Goal: Task Accomplishment & Management: Use online tool/utility

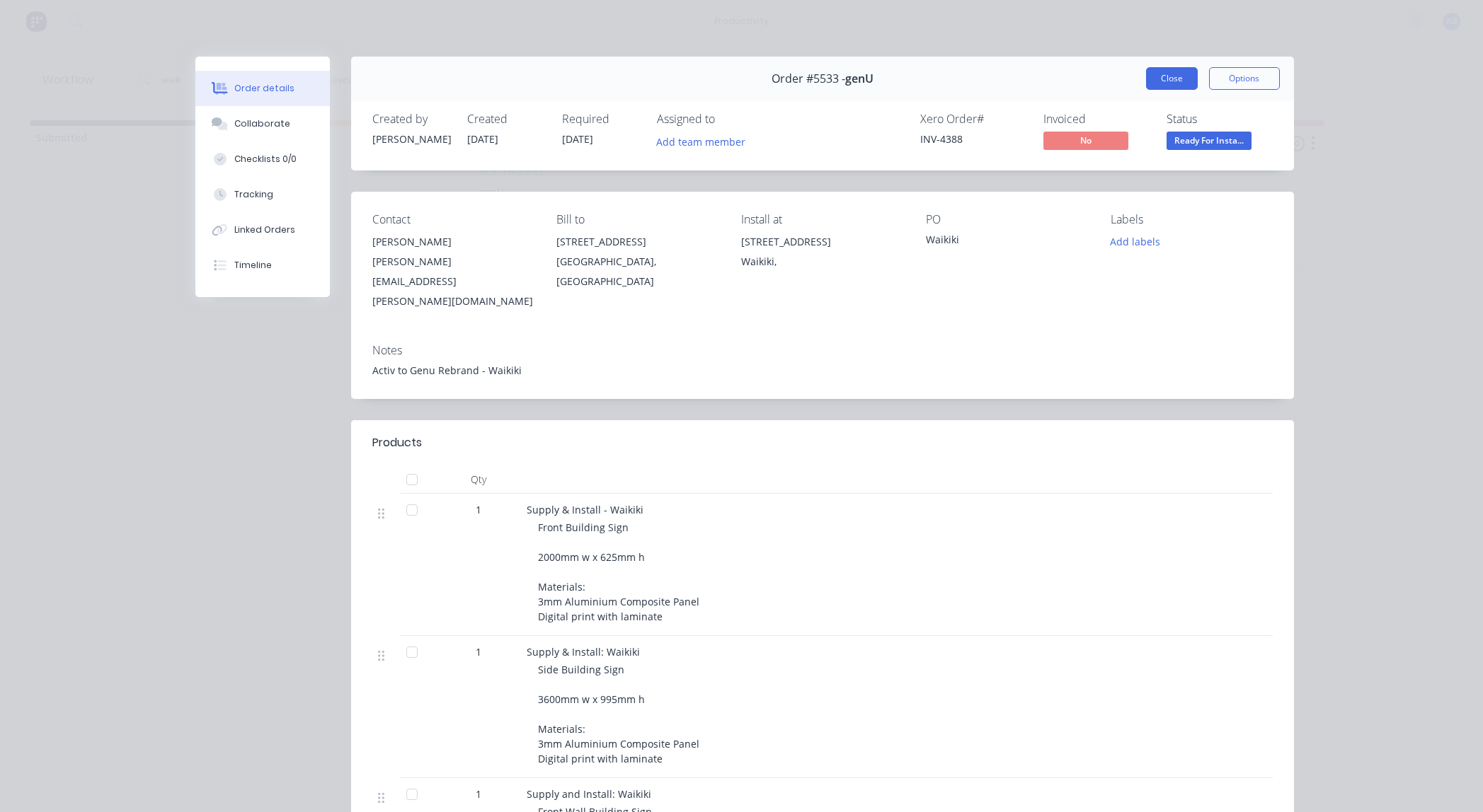
click at [1173, 86] on button "Close" at bounding box center [1171, 78] width 51 height 23
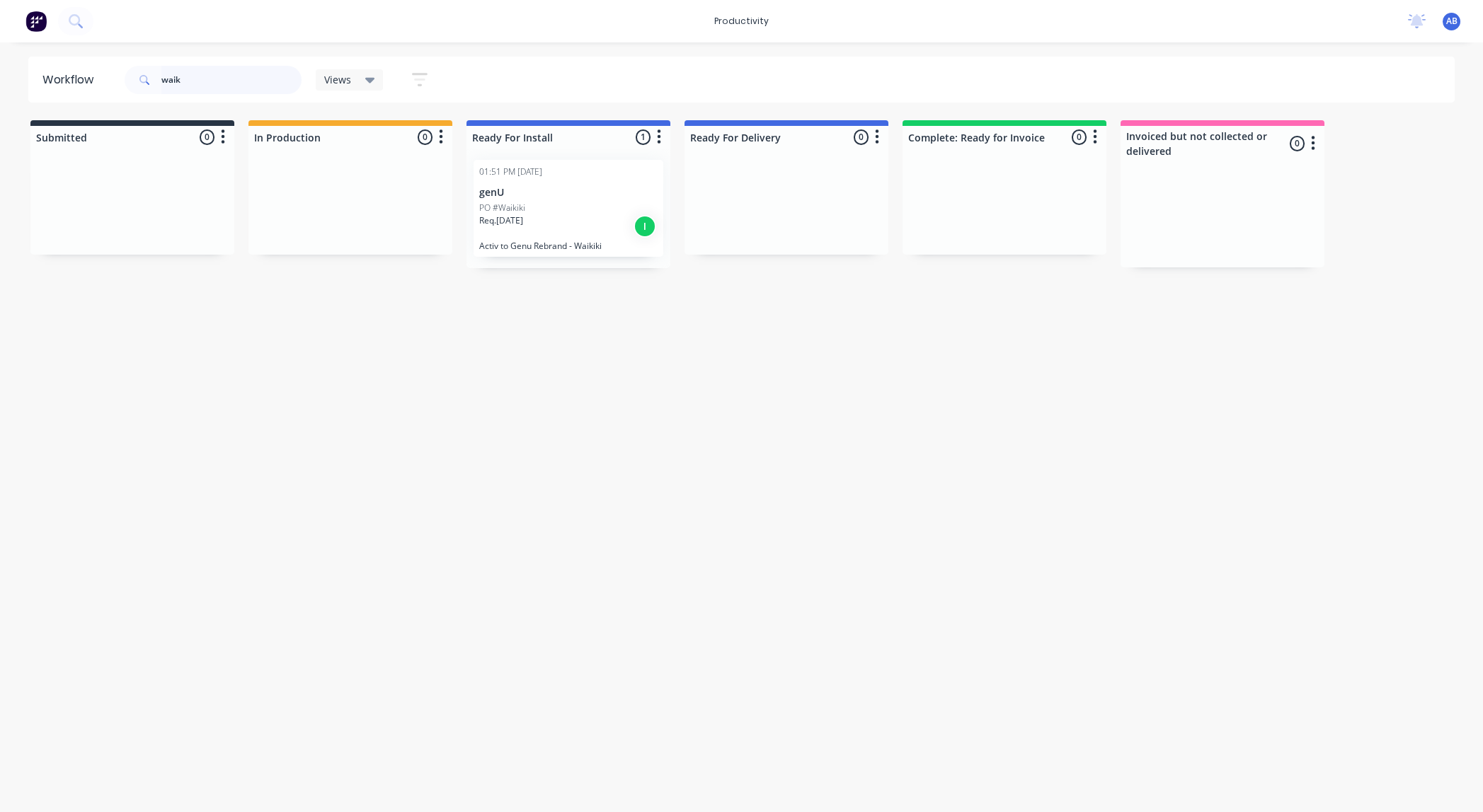
click at [189, 80] on input "waik" at bounding box center [232, 79] width 140 height 28
type input "genu"
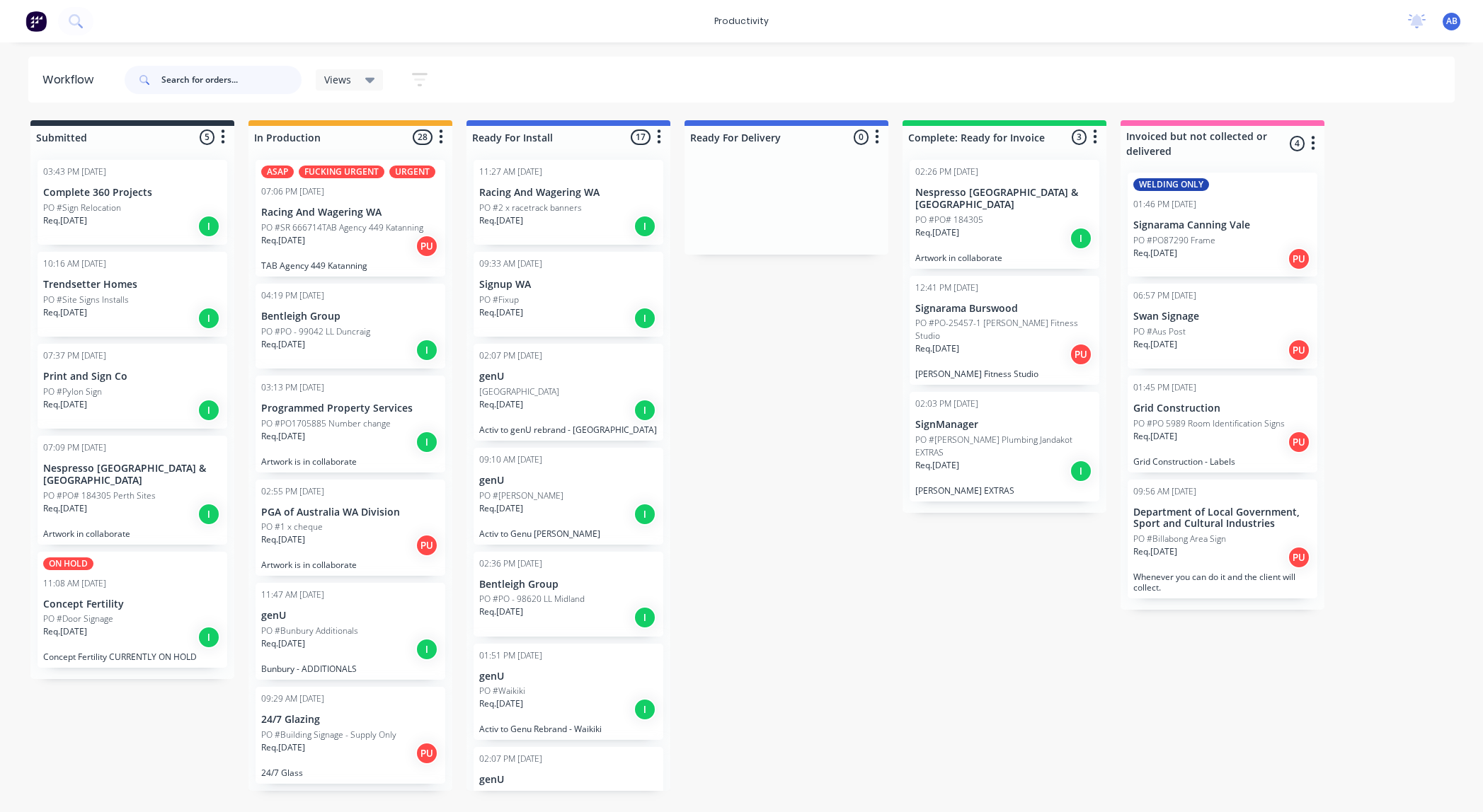
click at [227, 79] on input "text" at bounding box center [232, 79] width 140 height 28
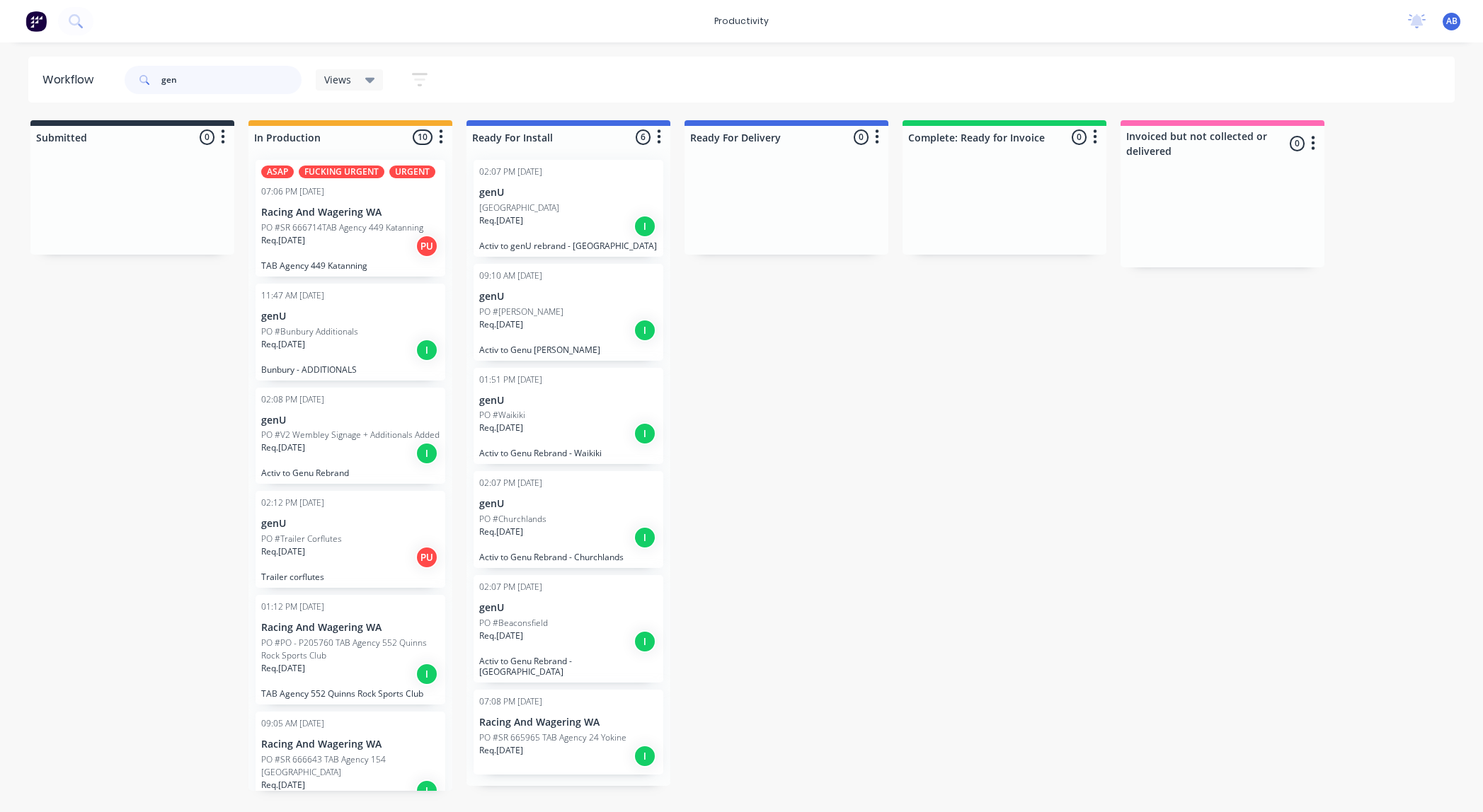
type input "gen"
click at [280, 348] on p "Req. [DATE]" at bounding box center [283, 344] width 44 height 12
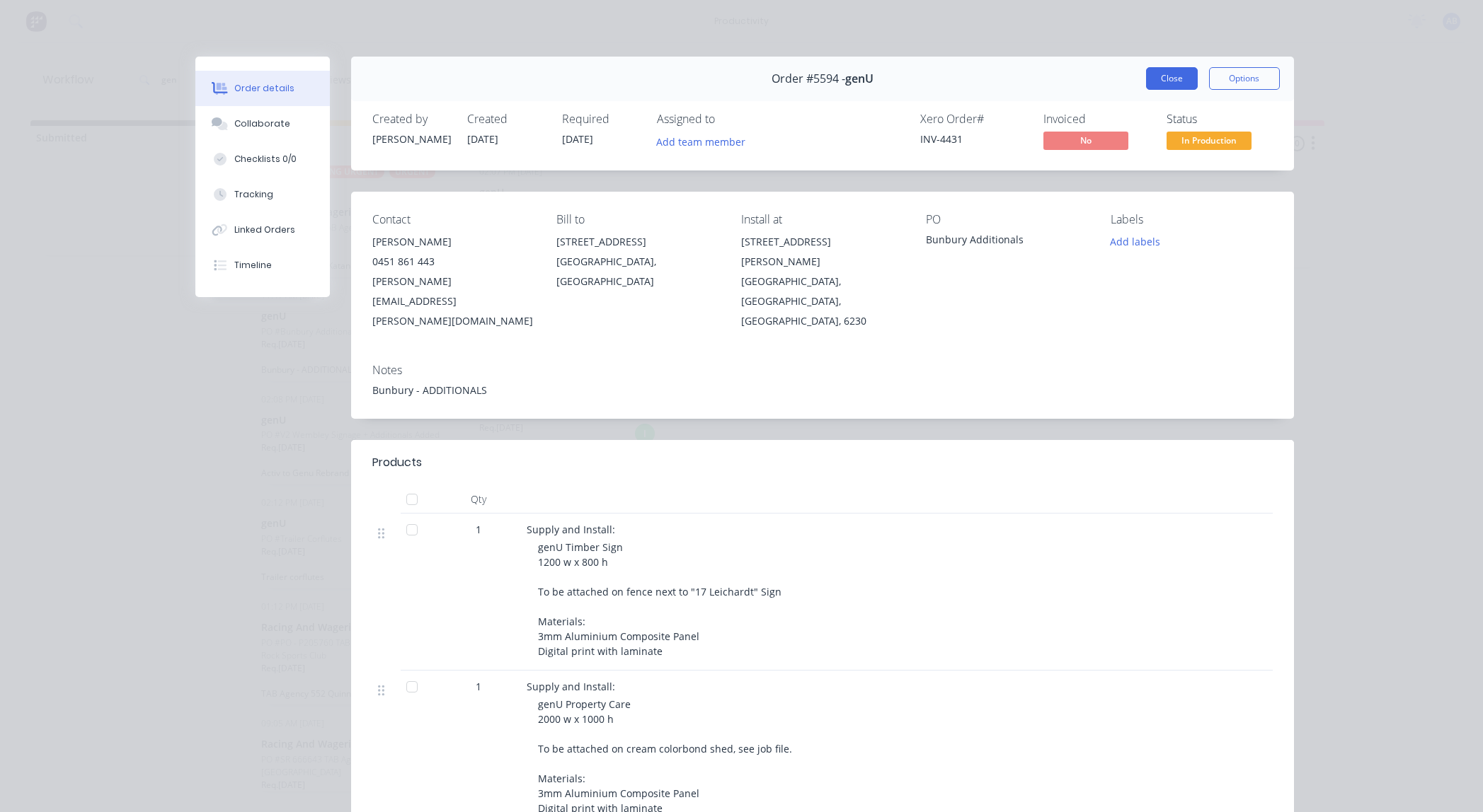
click at [1161, 72] on button "Close" at bounding box center [1171, 78] width 51 height 23
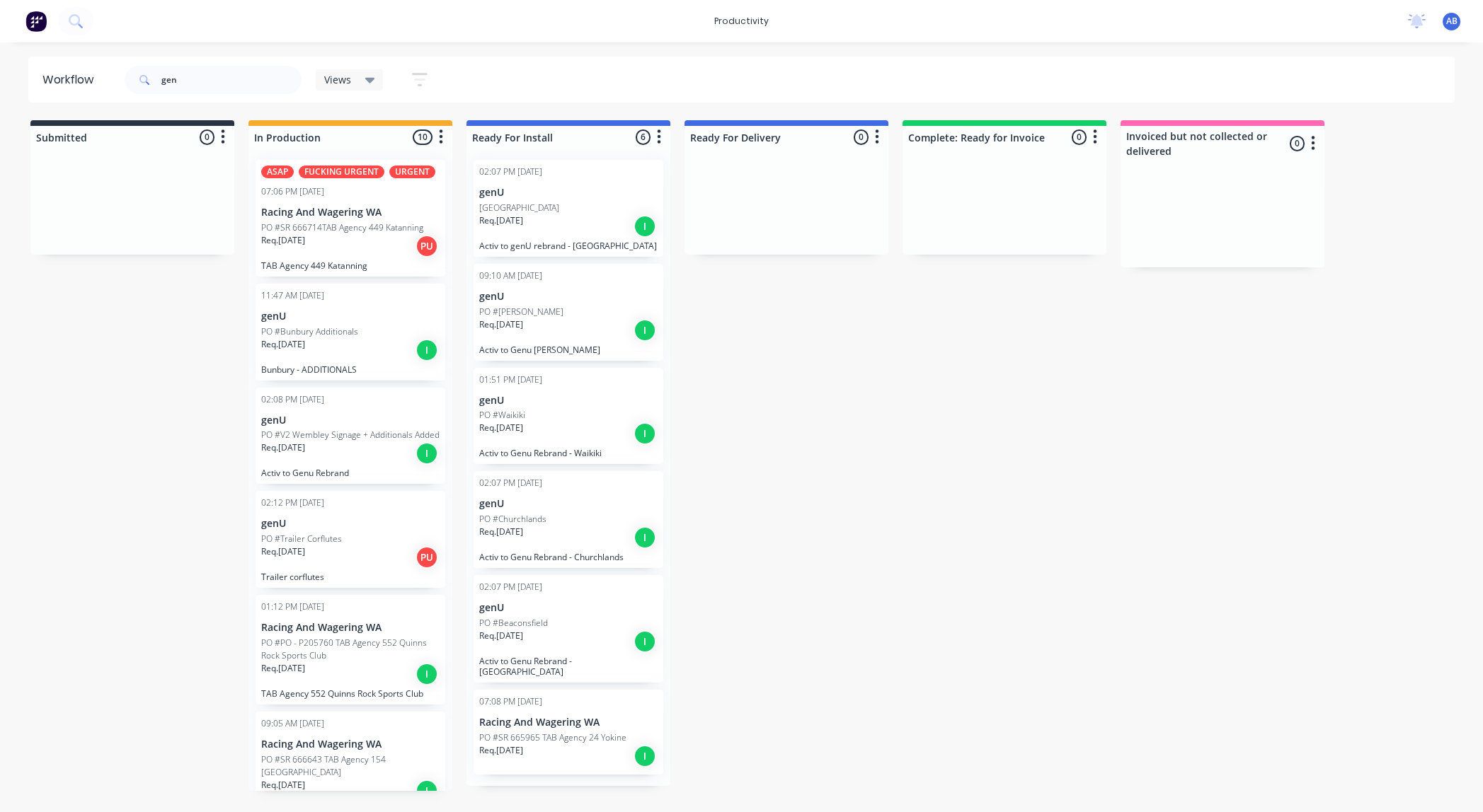
click at [351, 418] on p "genU" at bounding box center [350, 420] width 179 height 12
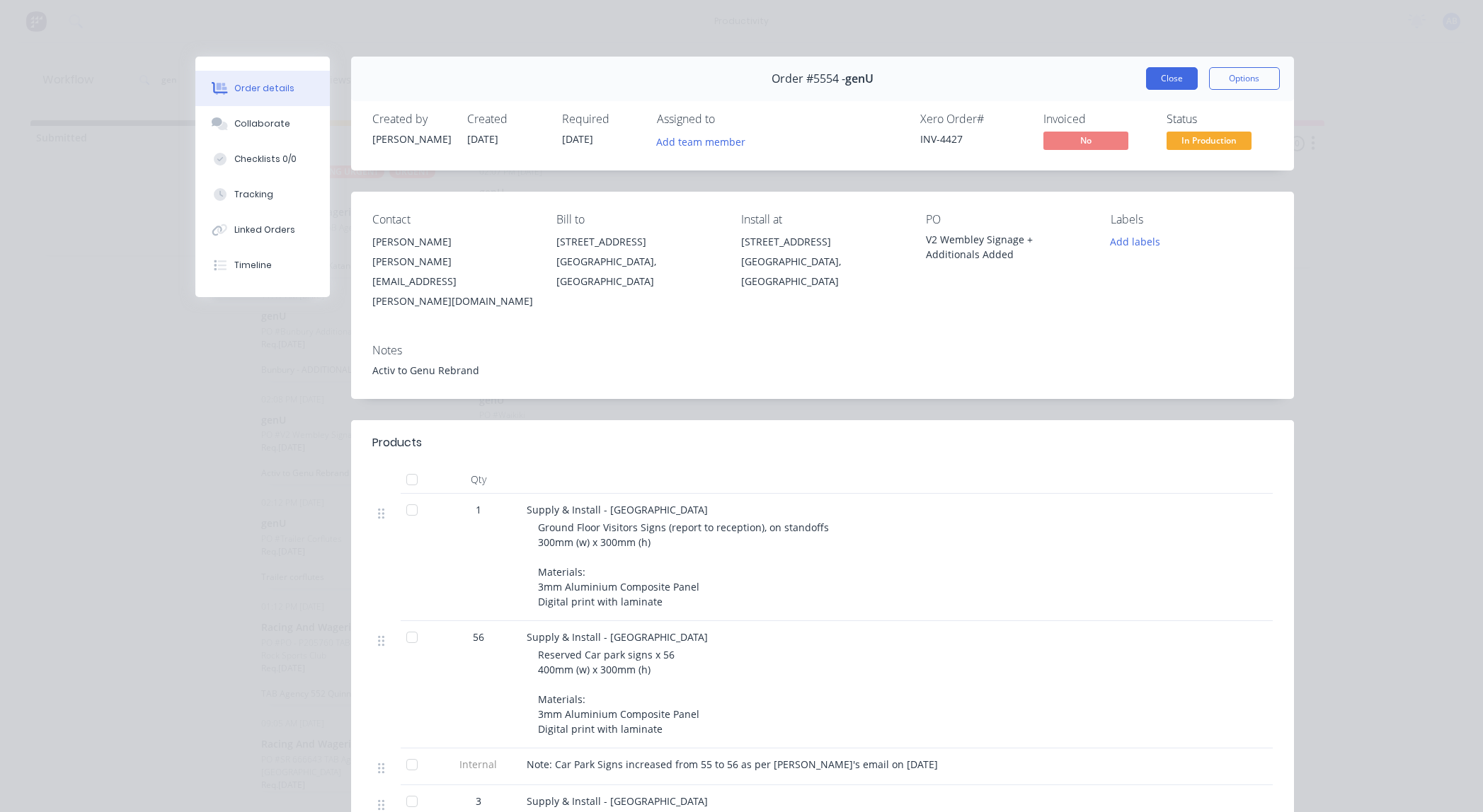
click at [1169, 74] on button "Close" at bounding box center [1171, 78] width 51 height 23
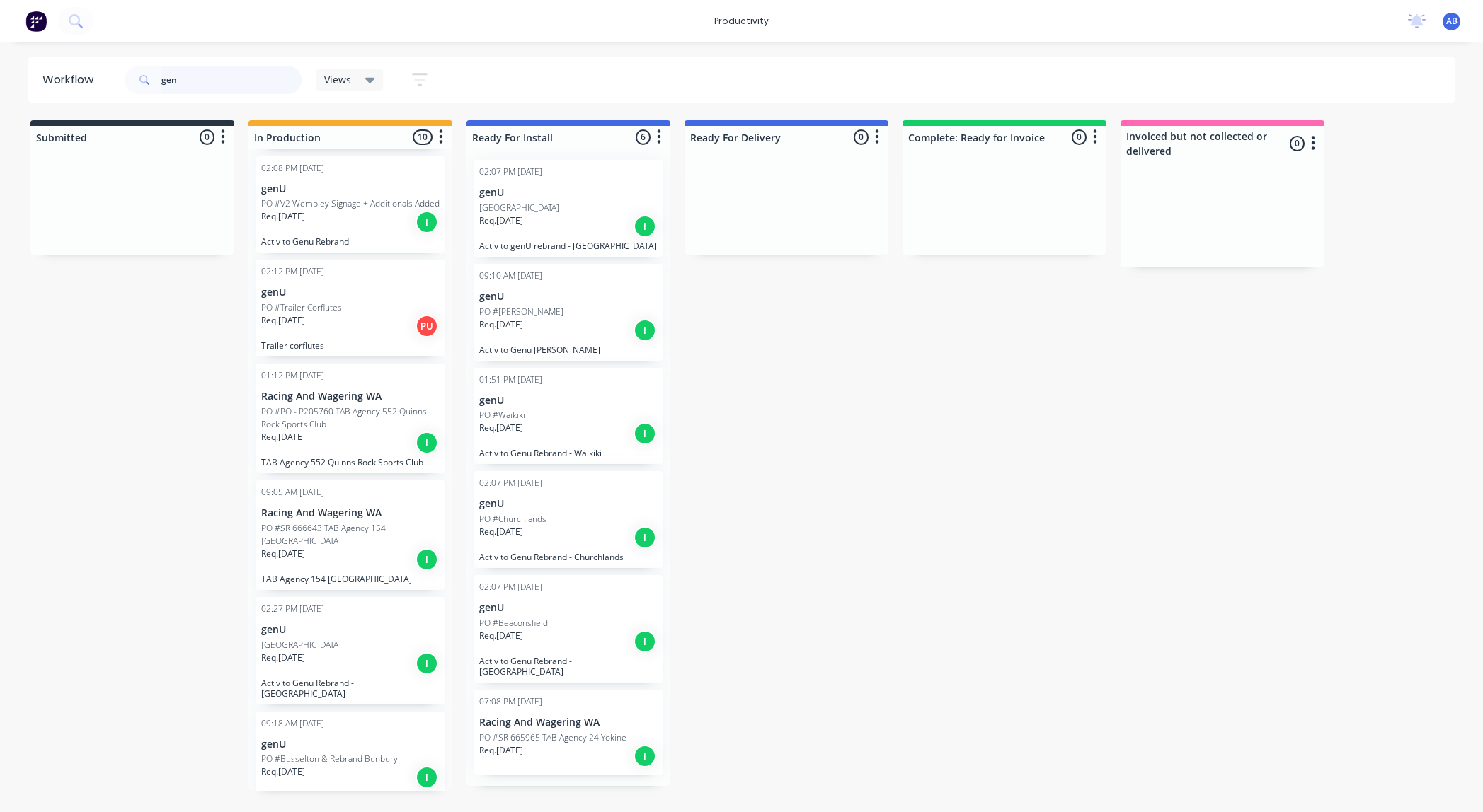
scroll to position [233, 0]
click at [370, 652] on div "Req. [DATE] I" at bounding box center [350, 662] width 179 height 24
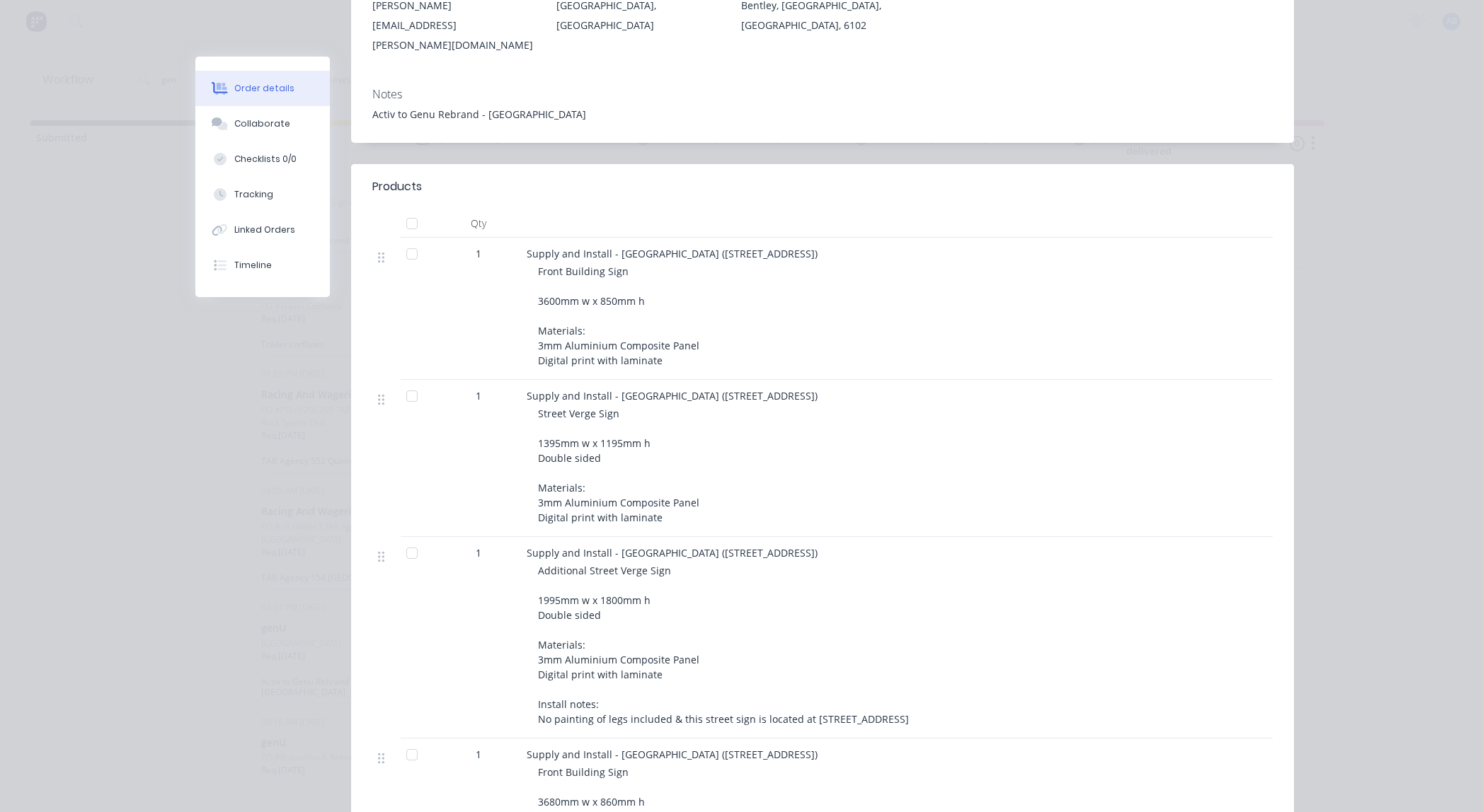
scroll to position [0, 0]
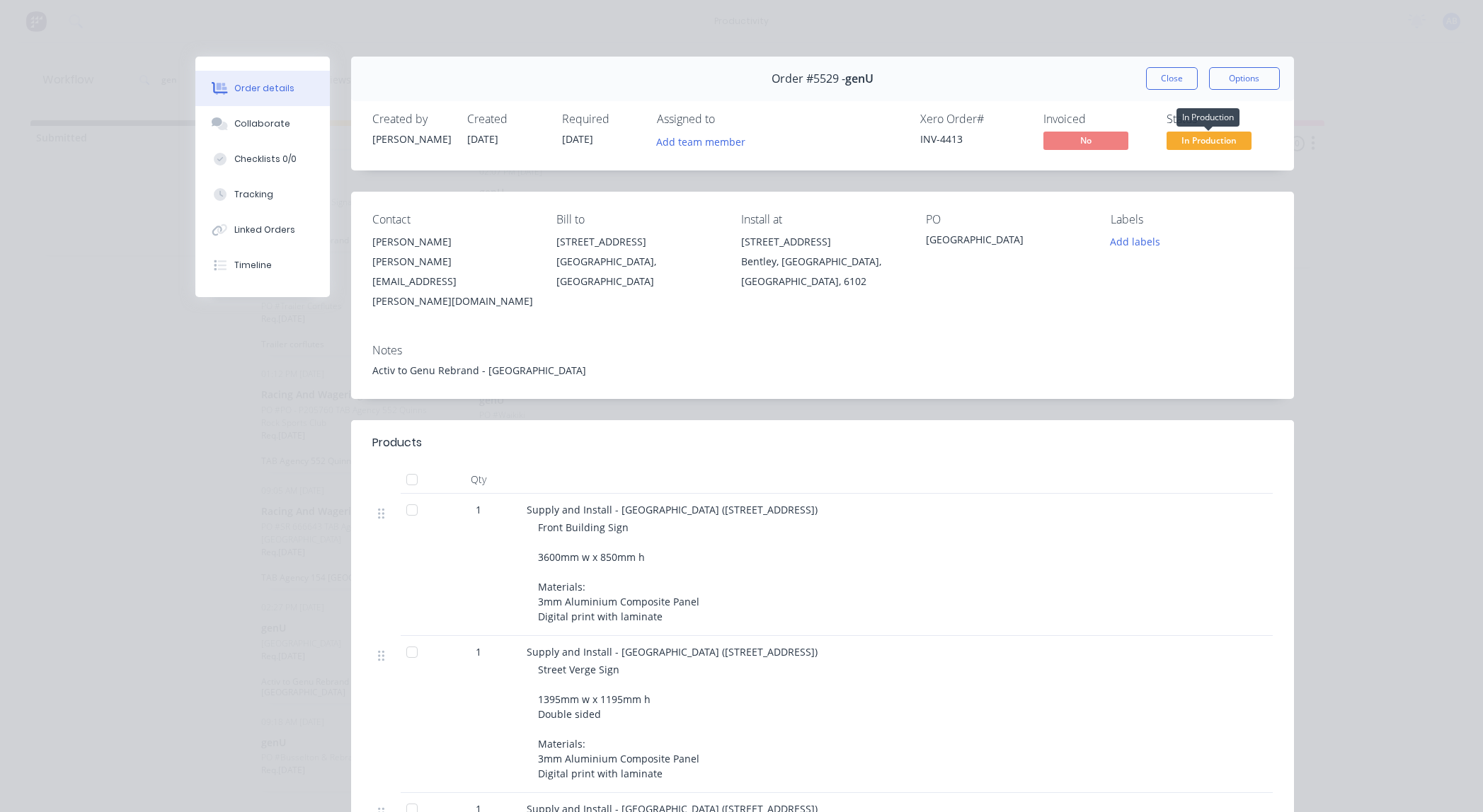
click at [1198, 147] on span "In Production" at bounding box center [1209, 140] width 85 height 18
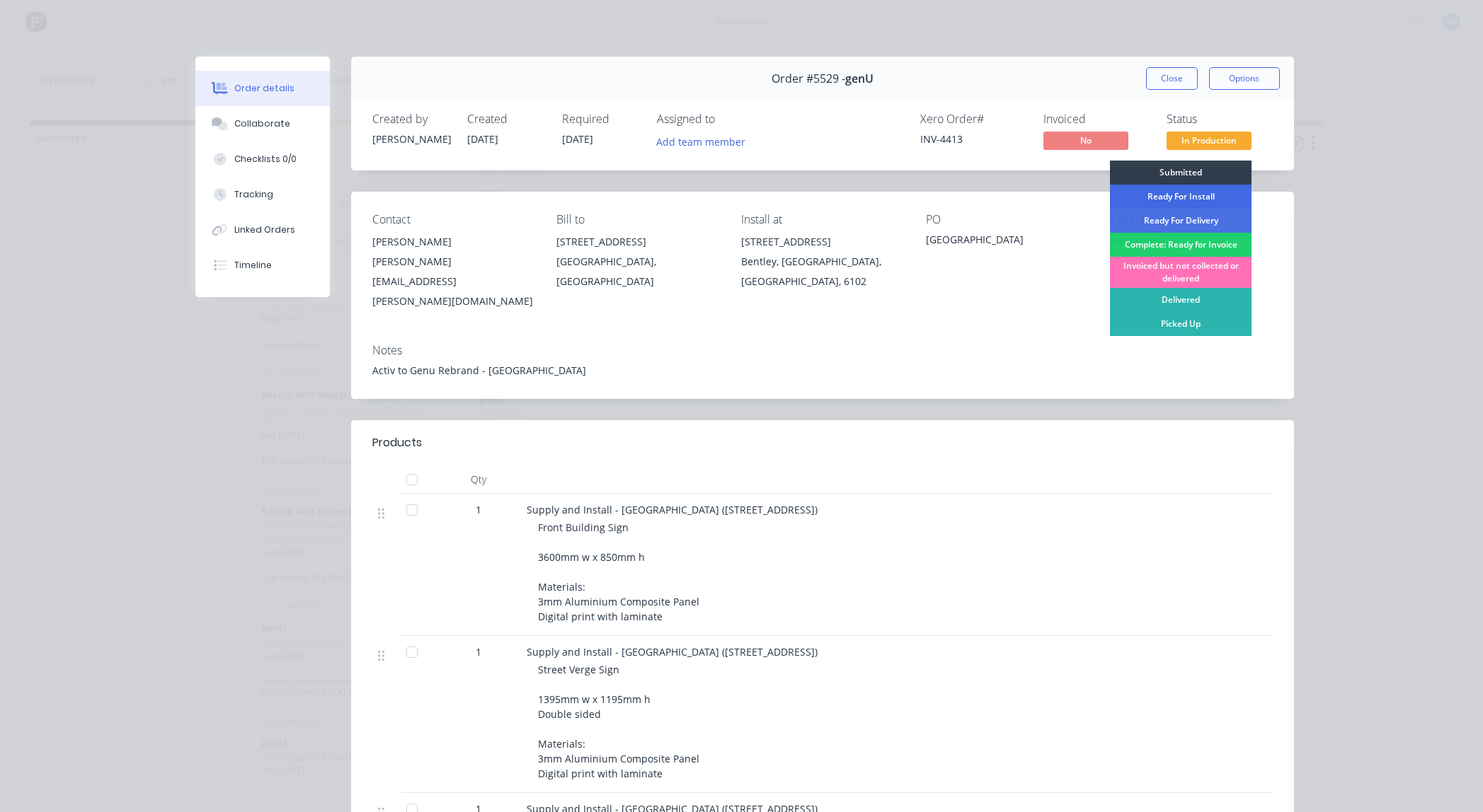
click at [1189, 196] on div "Ready For Install" at bounding box center [1180, 196] width 142 height 24
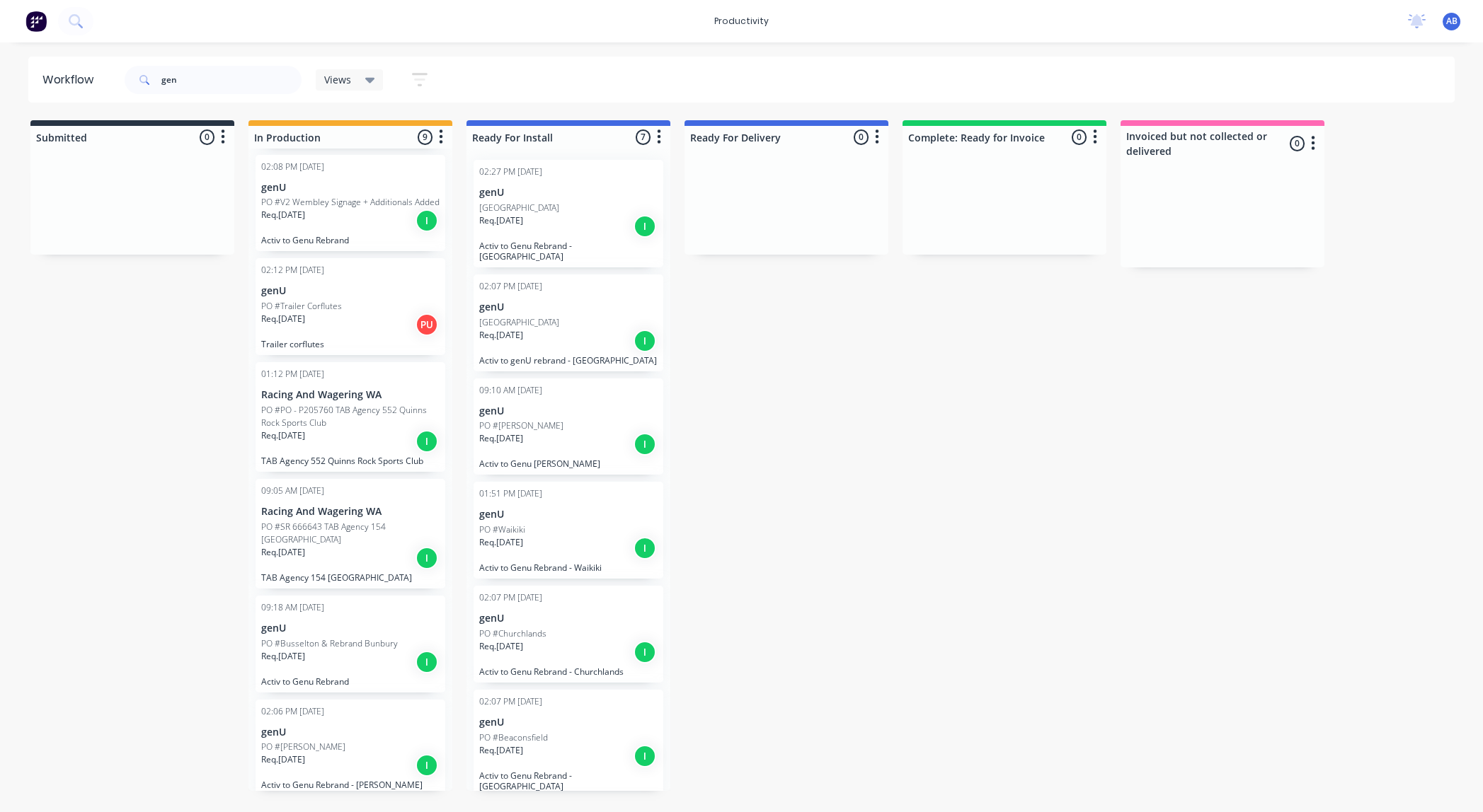
click at [349, 743] on div "PO #[PERSON_NAME]" at bounding box center [350, 747] width 179 height 12
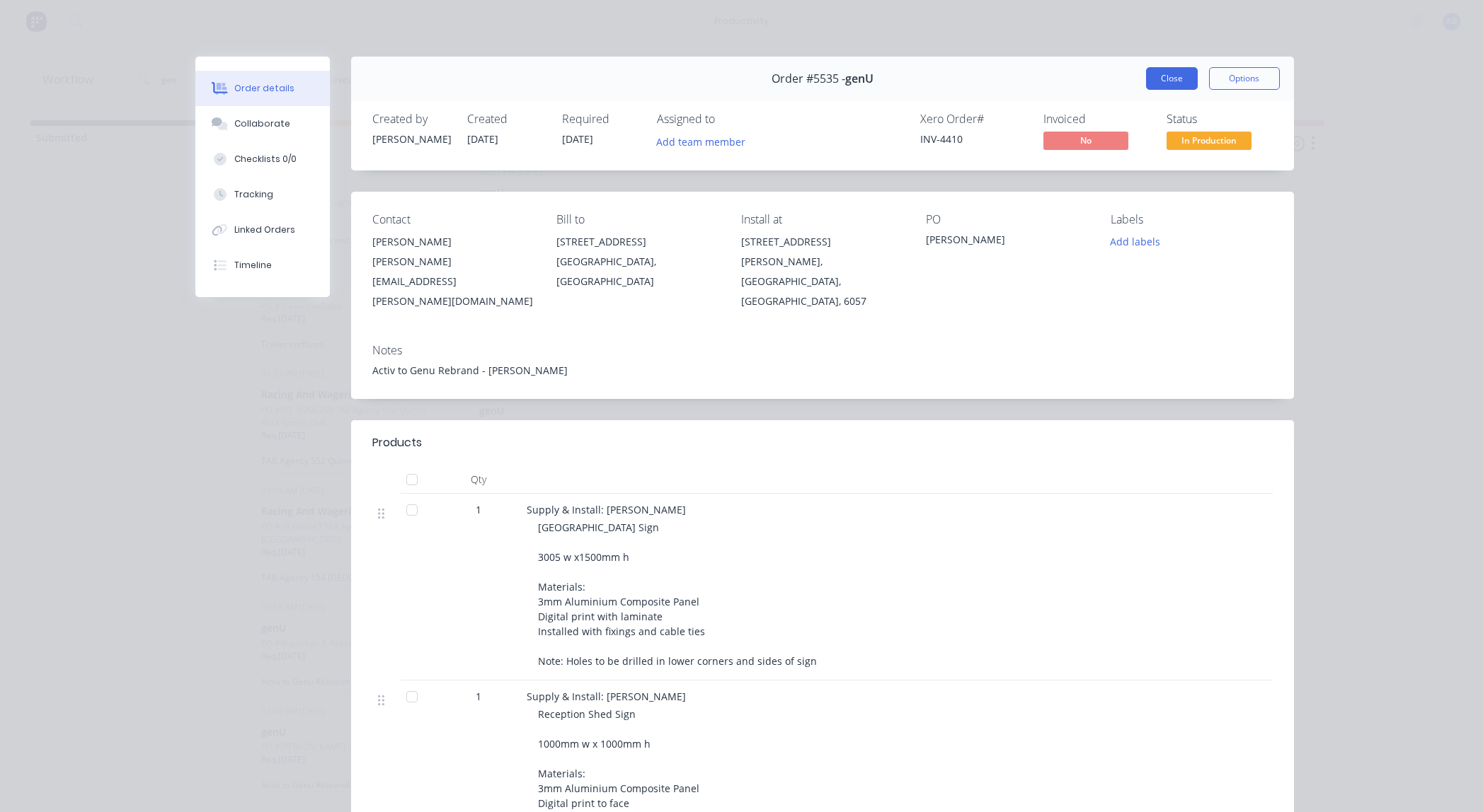
click at [1170, 84] on button "Close" at bounding box center [1171, 78] width 51 height 23
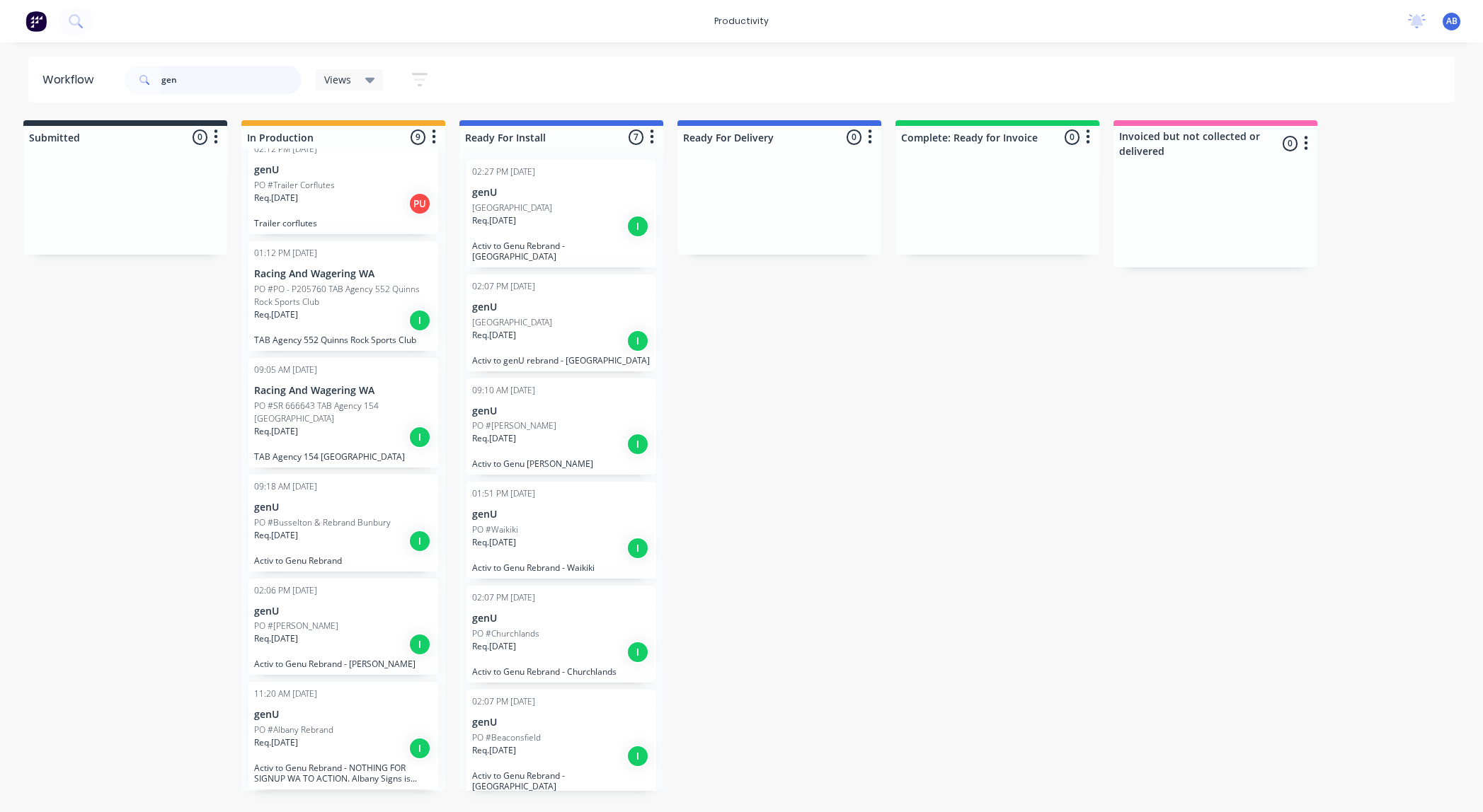
scroll to position [364, 0]
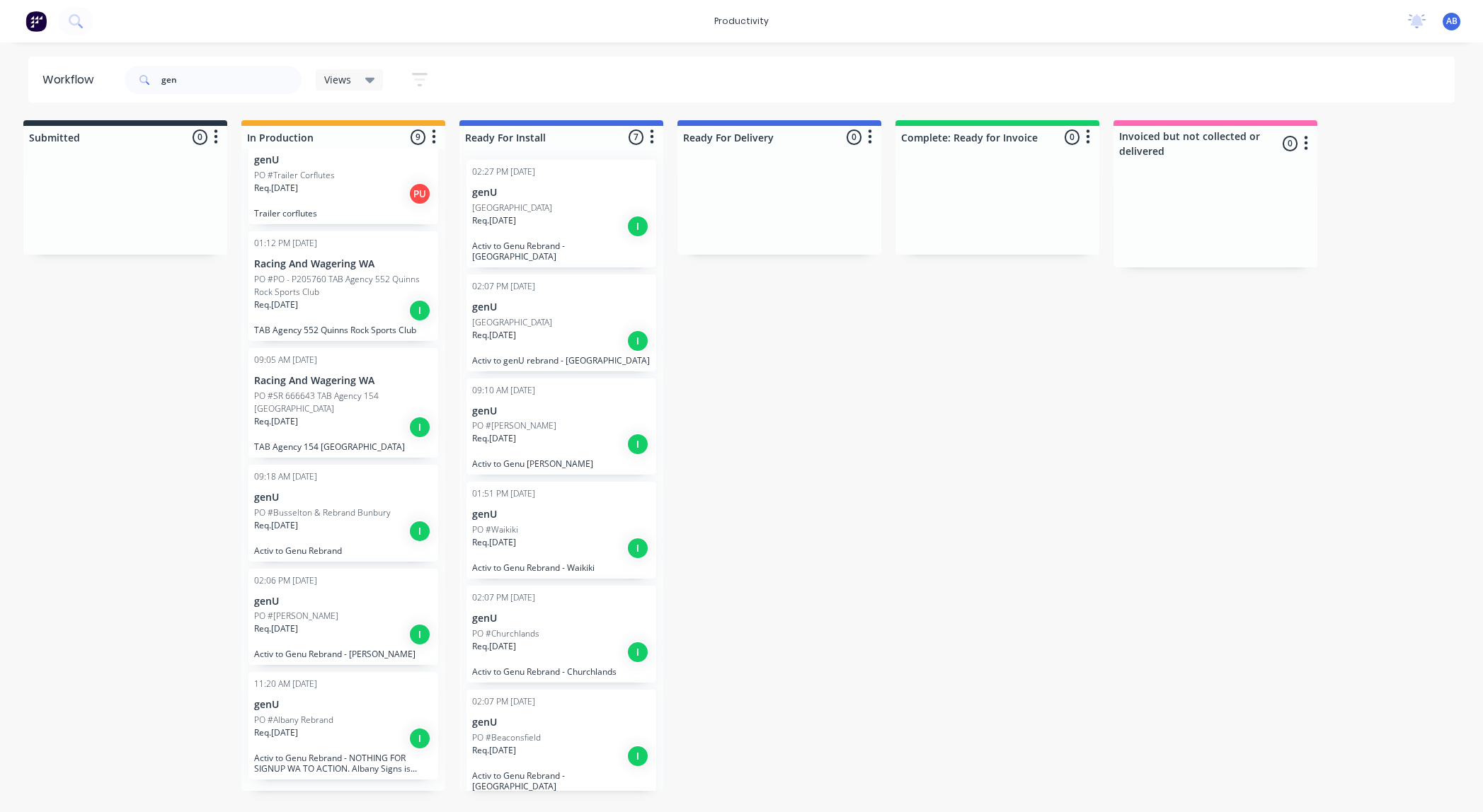
click at [512, 717] on p "genU" at bounding box center [561, 722] width 179 height 12
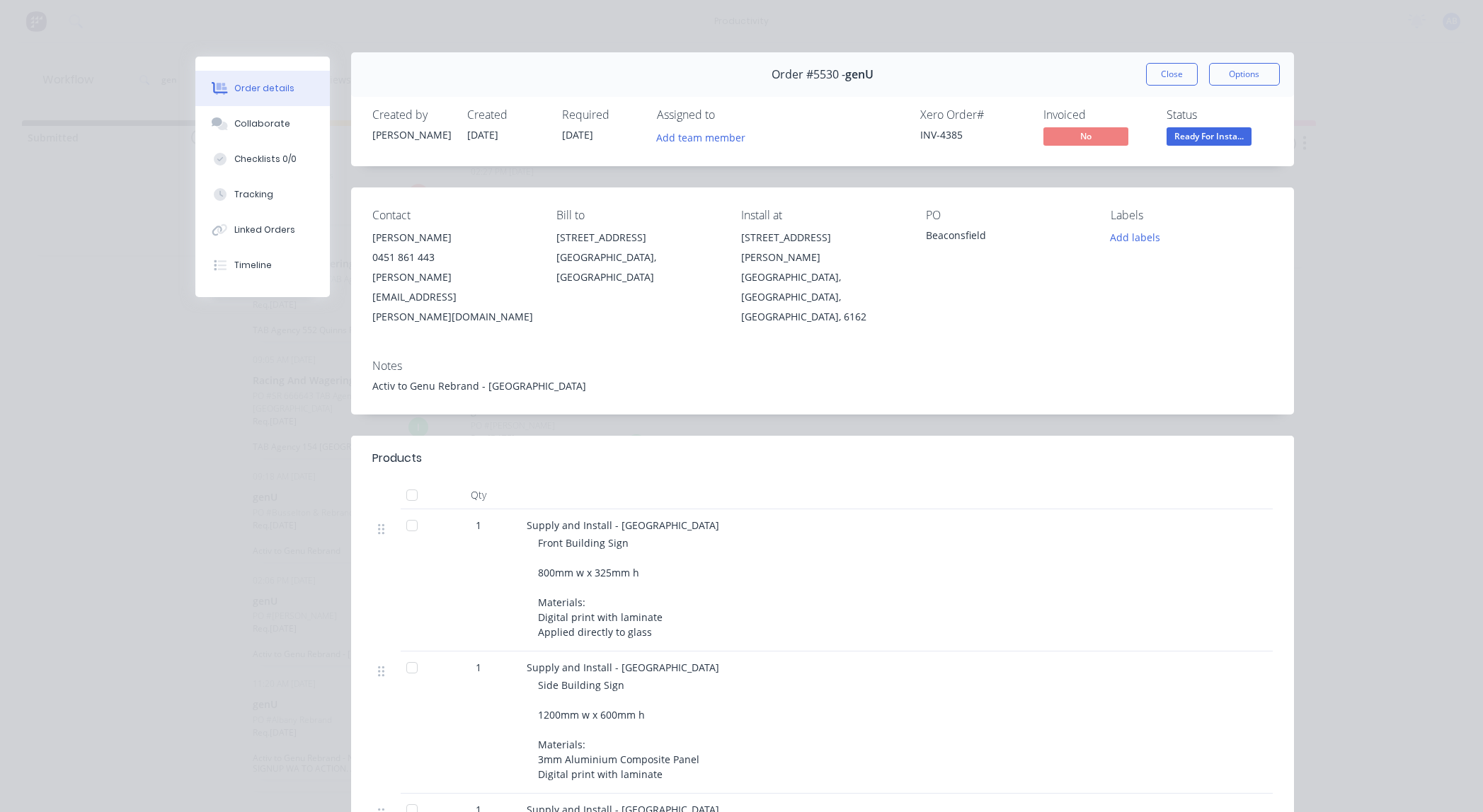
scroll to position [0, 0]
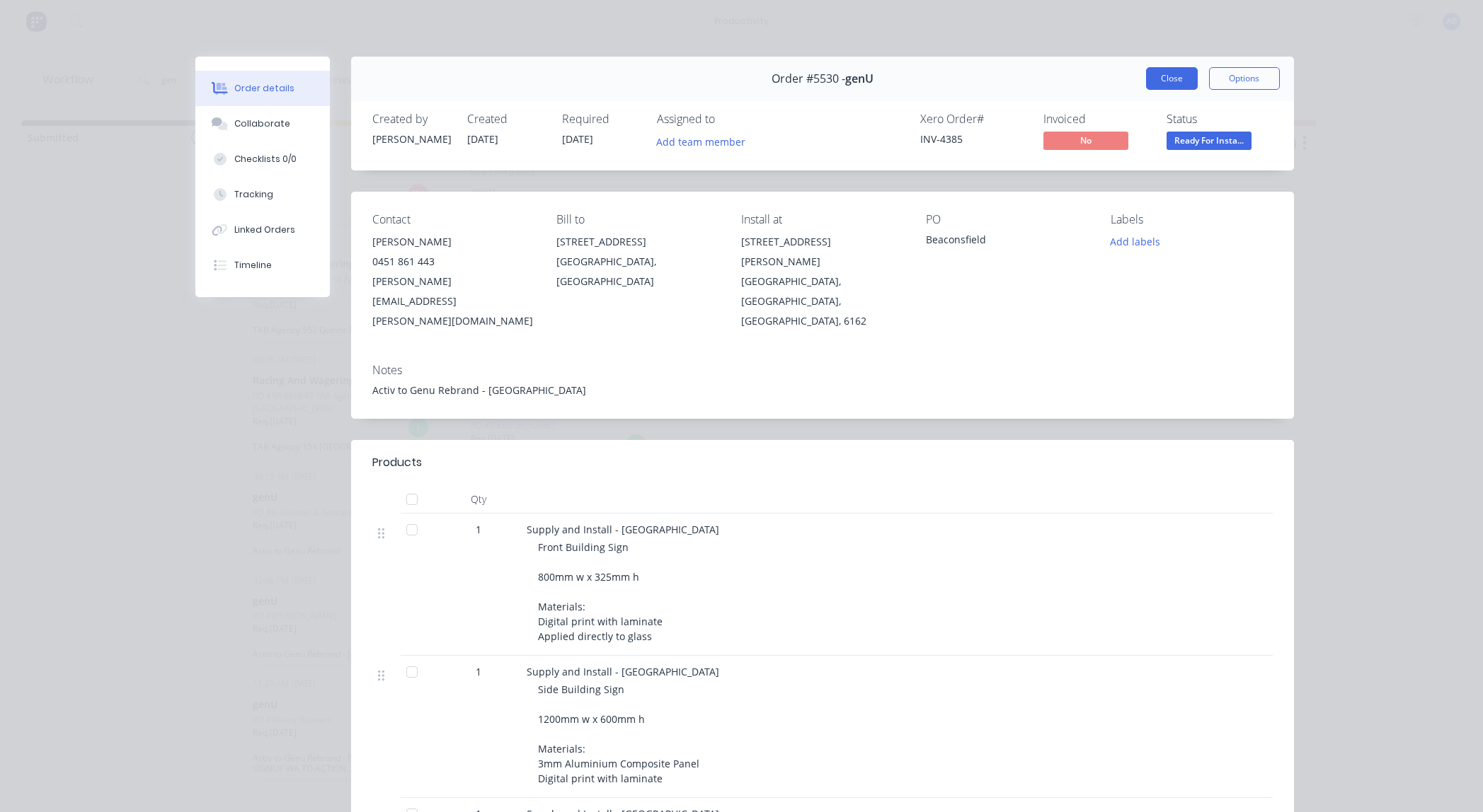
click at [1159, 75] on button "Close" at bounding box center [1171, 78] width 51 height 23
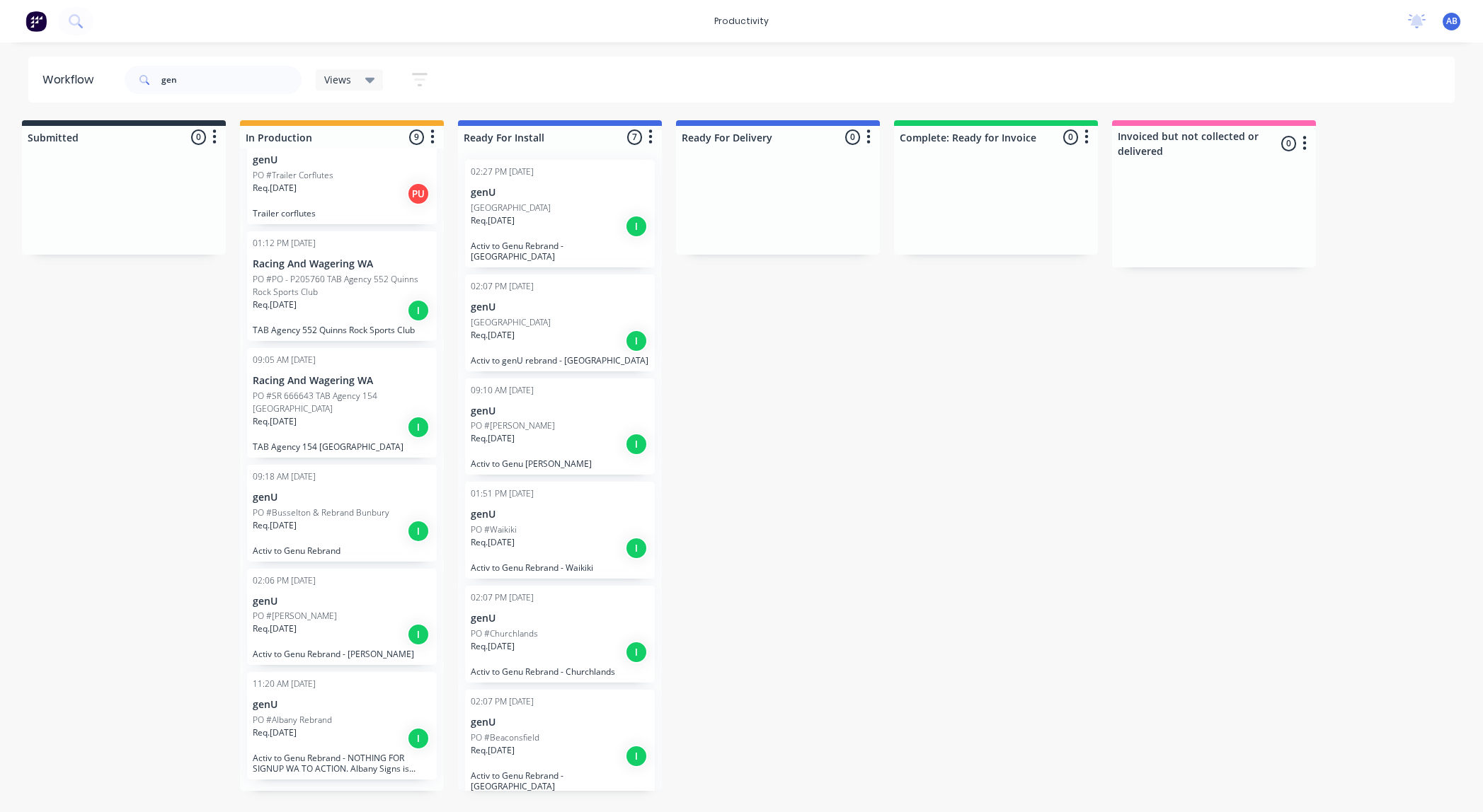
click at [521, 666] on p "Activ to Genu Rebrand - Churchlands" at bounding box center [560, 672] width 179 height 11
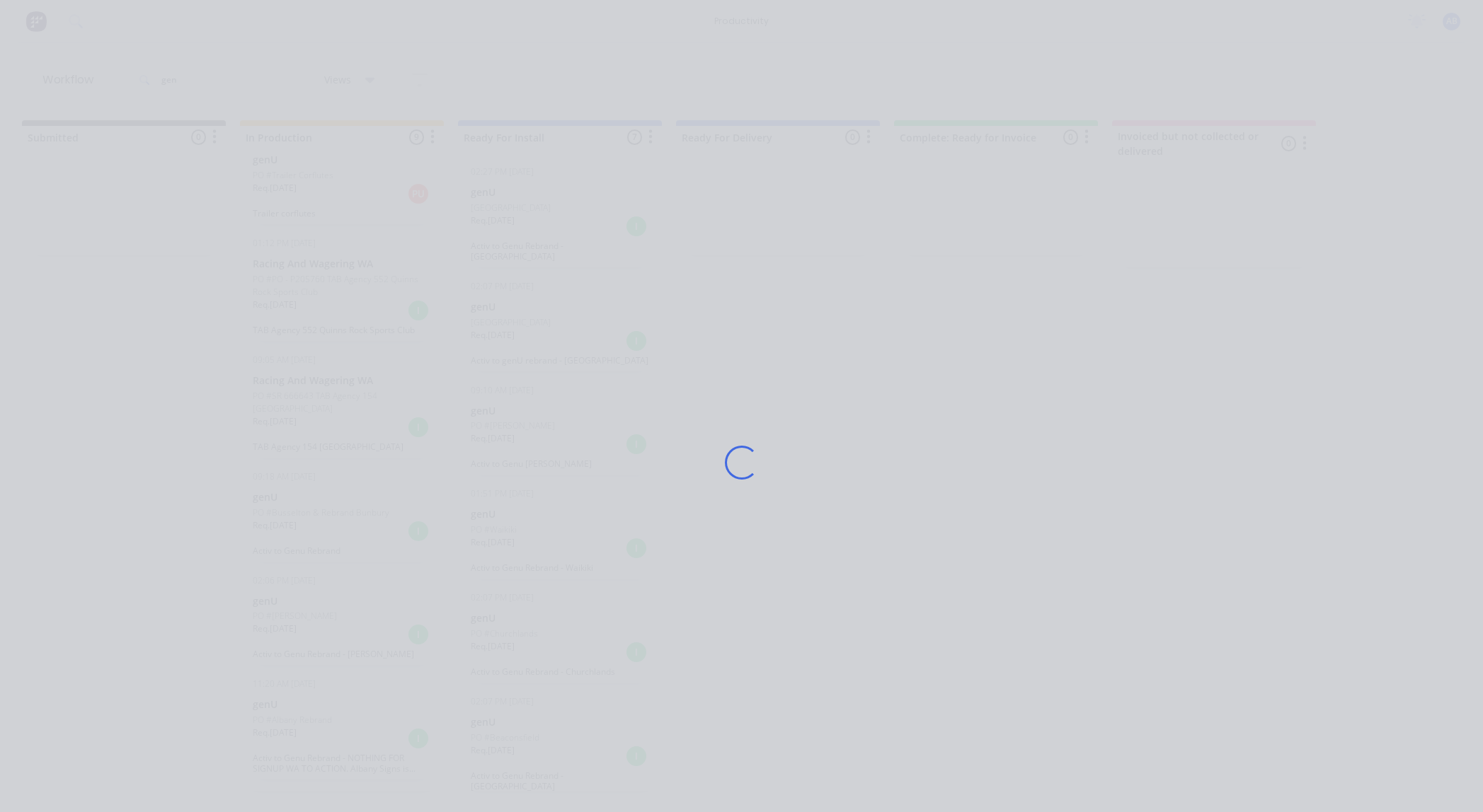
scroll to position [0, 12]
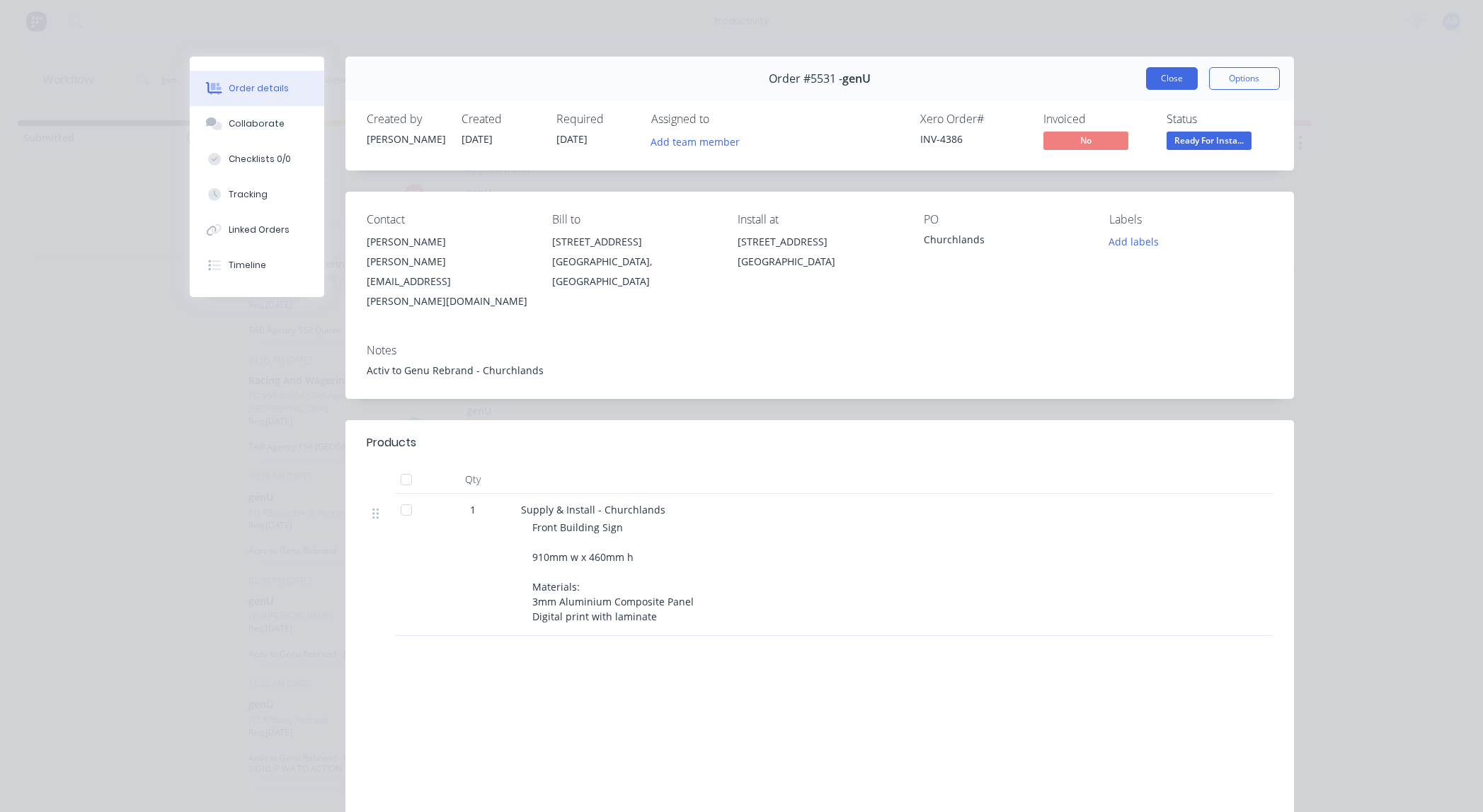
click at [1172, 75] on button "Close" at bounding box center [1171, 78] width 51 height 23
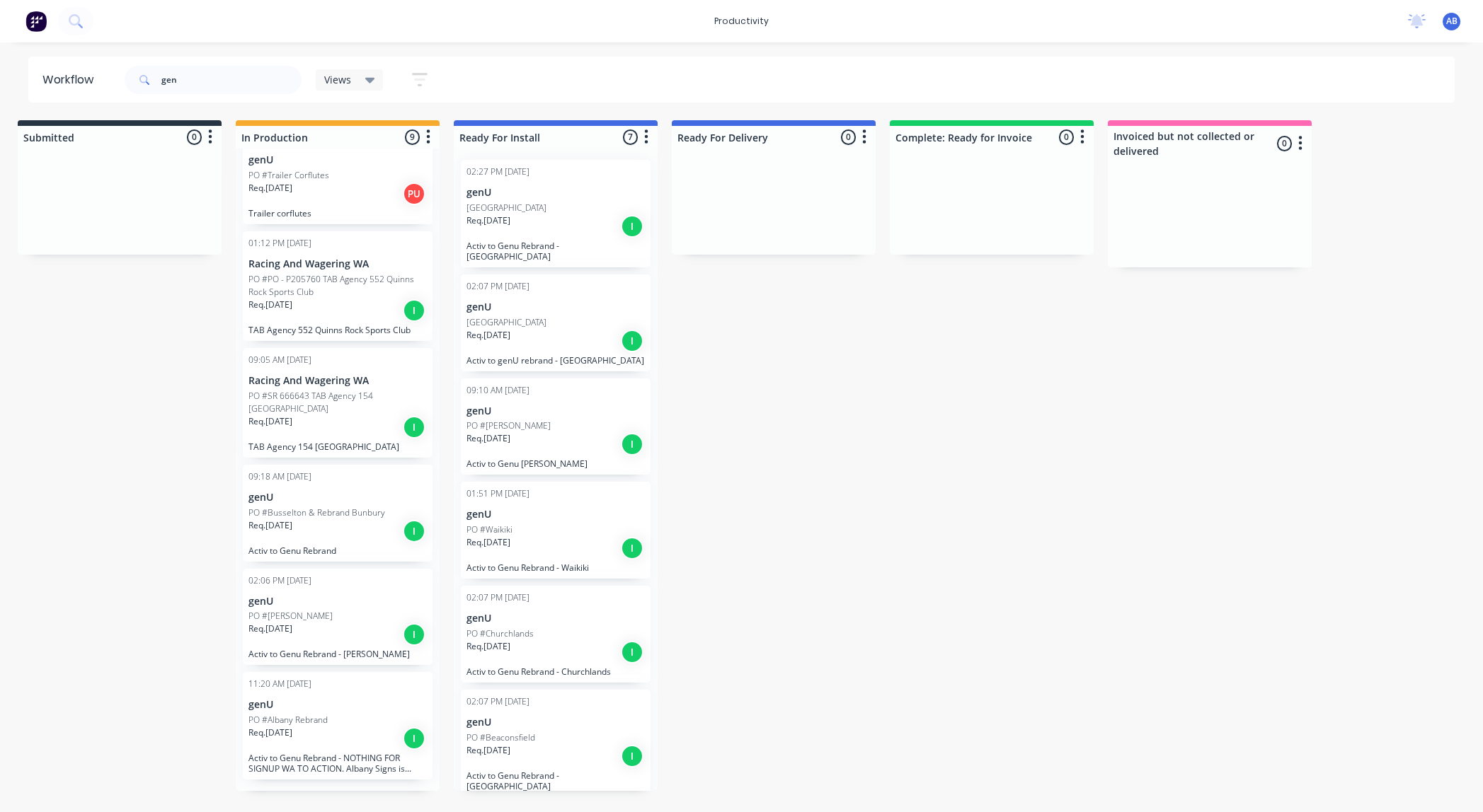
click at [540, 443] on div "Req. 18/08/25 I" at bounding box center [555, 444] width 179 height 24
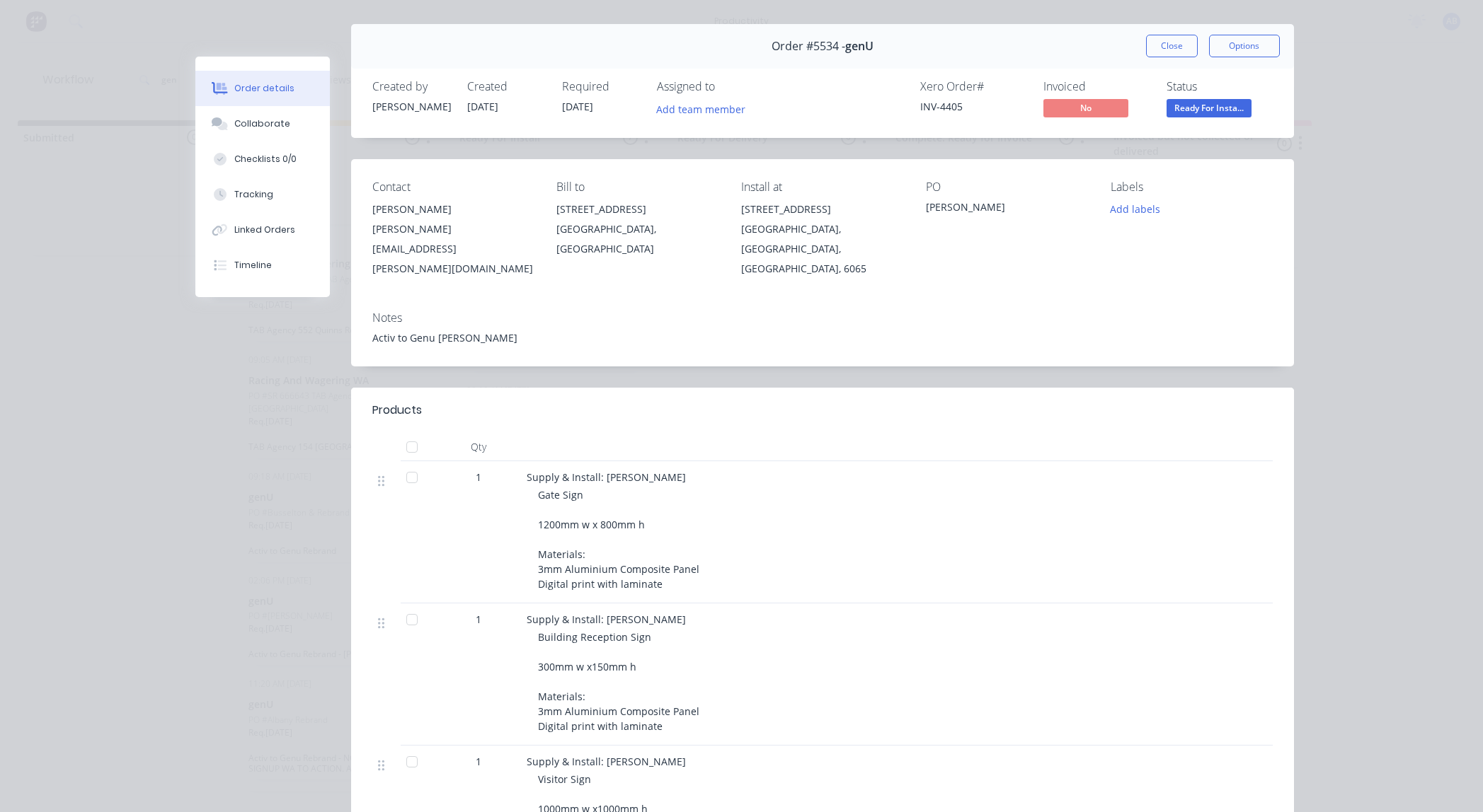
scroll to position [0, 0]
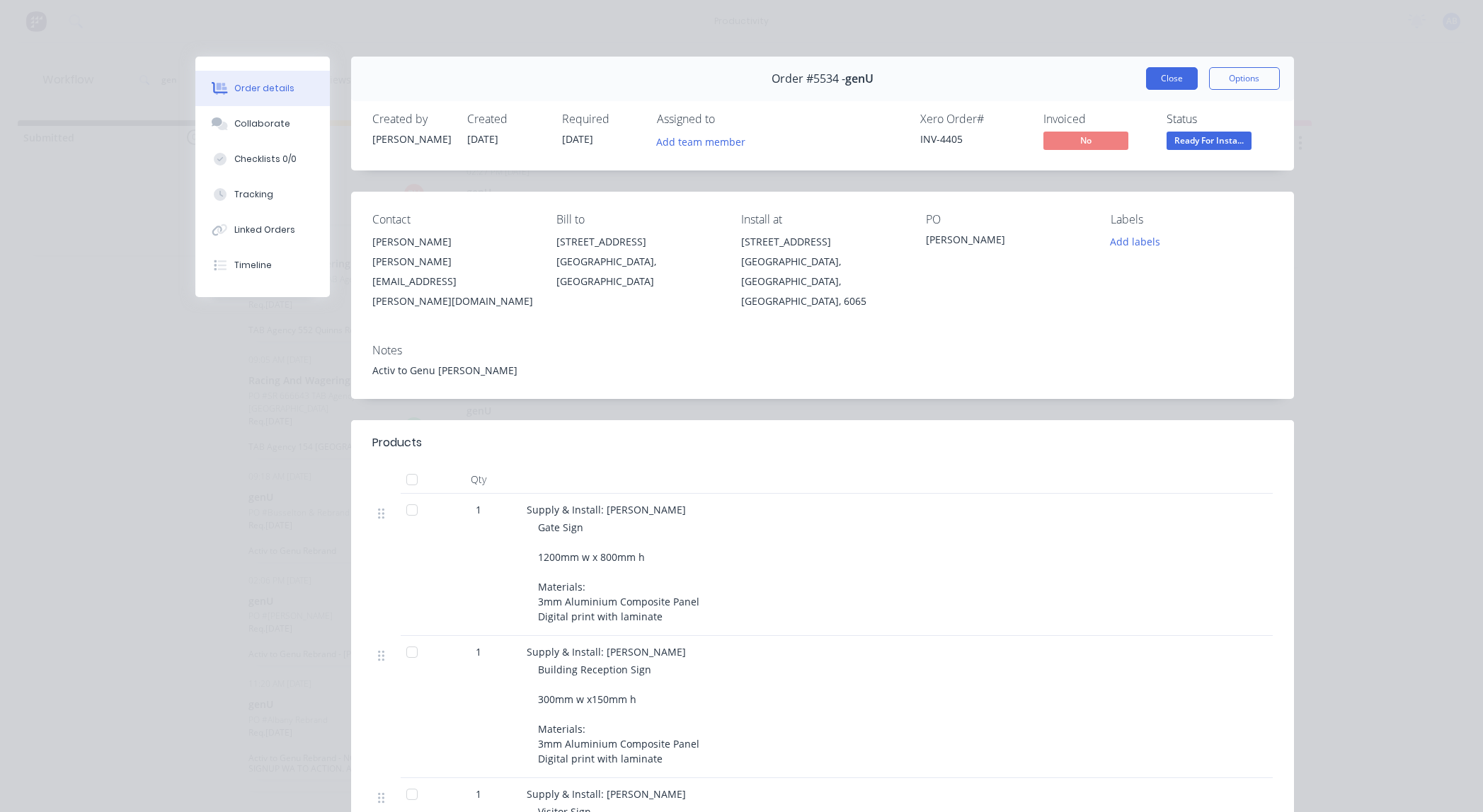
click at [1177, 80] on button "Close" at bounding box center [1171, 78] width 51 height 23
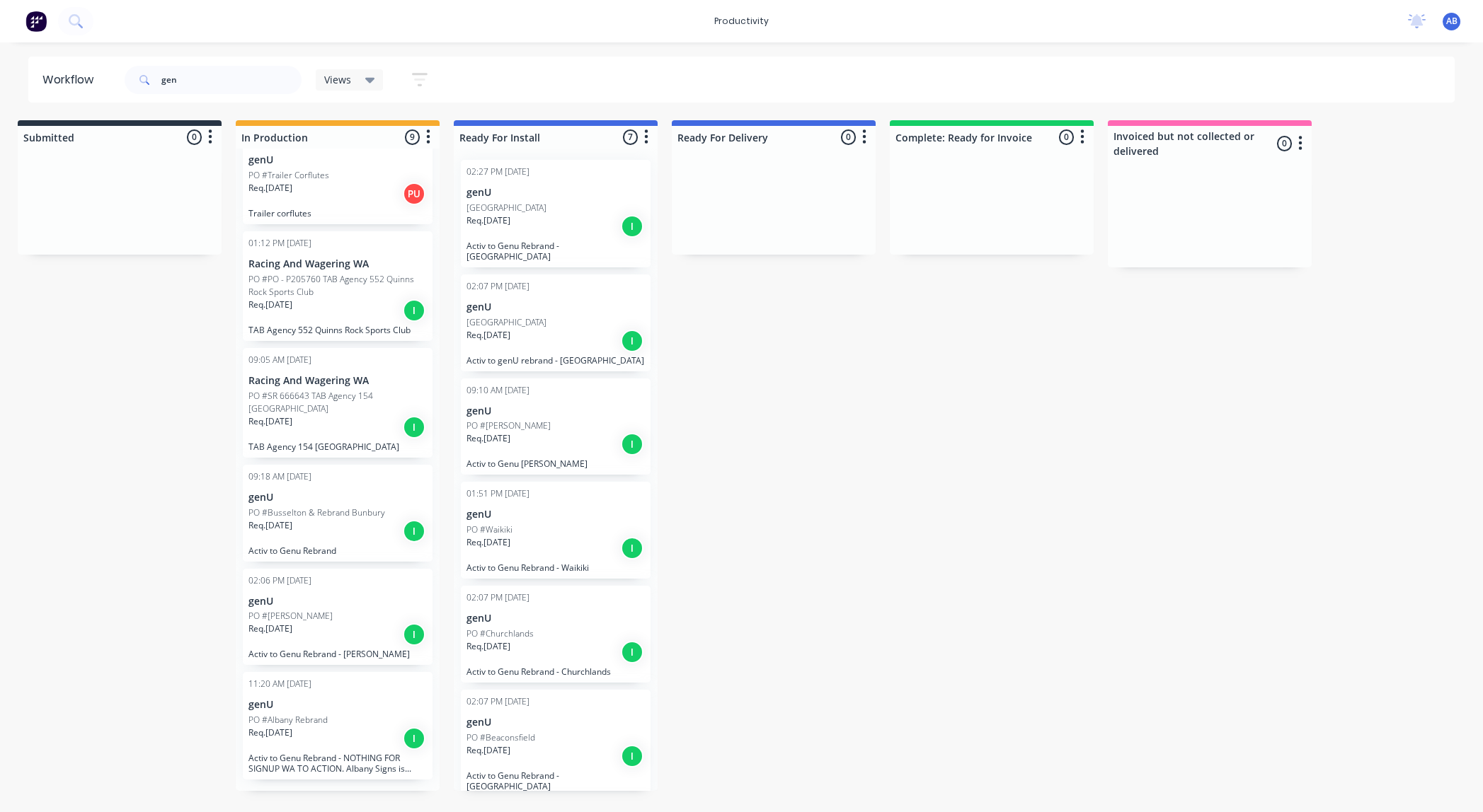
click at [594, 329] on div "Req. 22/08/25 I" at bounding box center [555, 341] width 179 height 24
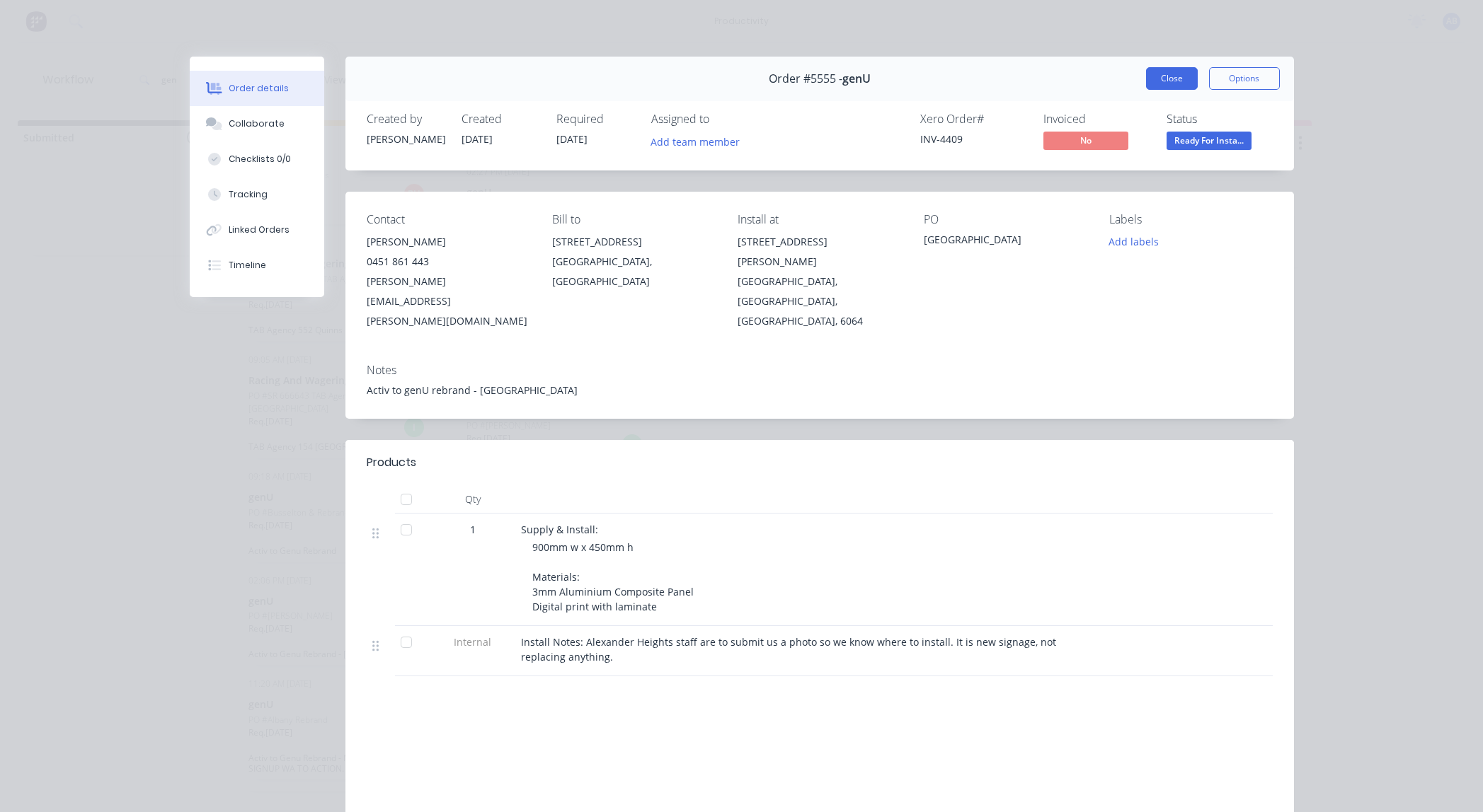
click at [1151, 78] on button "Close" at bounding box center [1171, 78] width 51 height 23
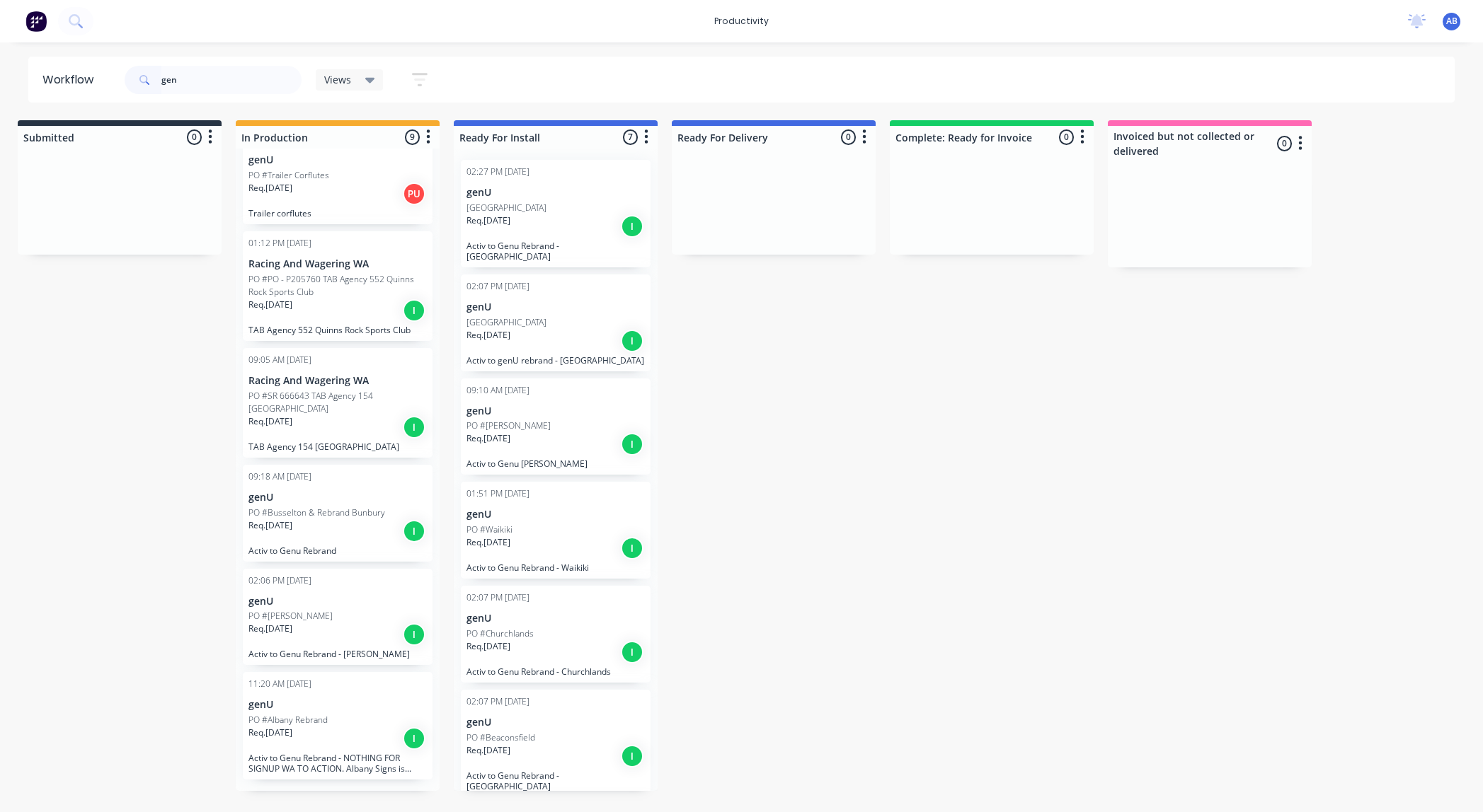
click at [342, 615] on div "PO #Maida Vale" at bounding box center [338, 616] width 179 height 12
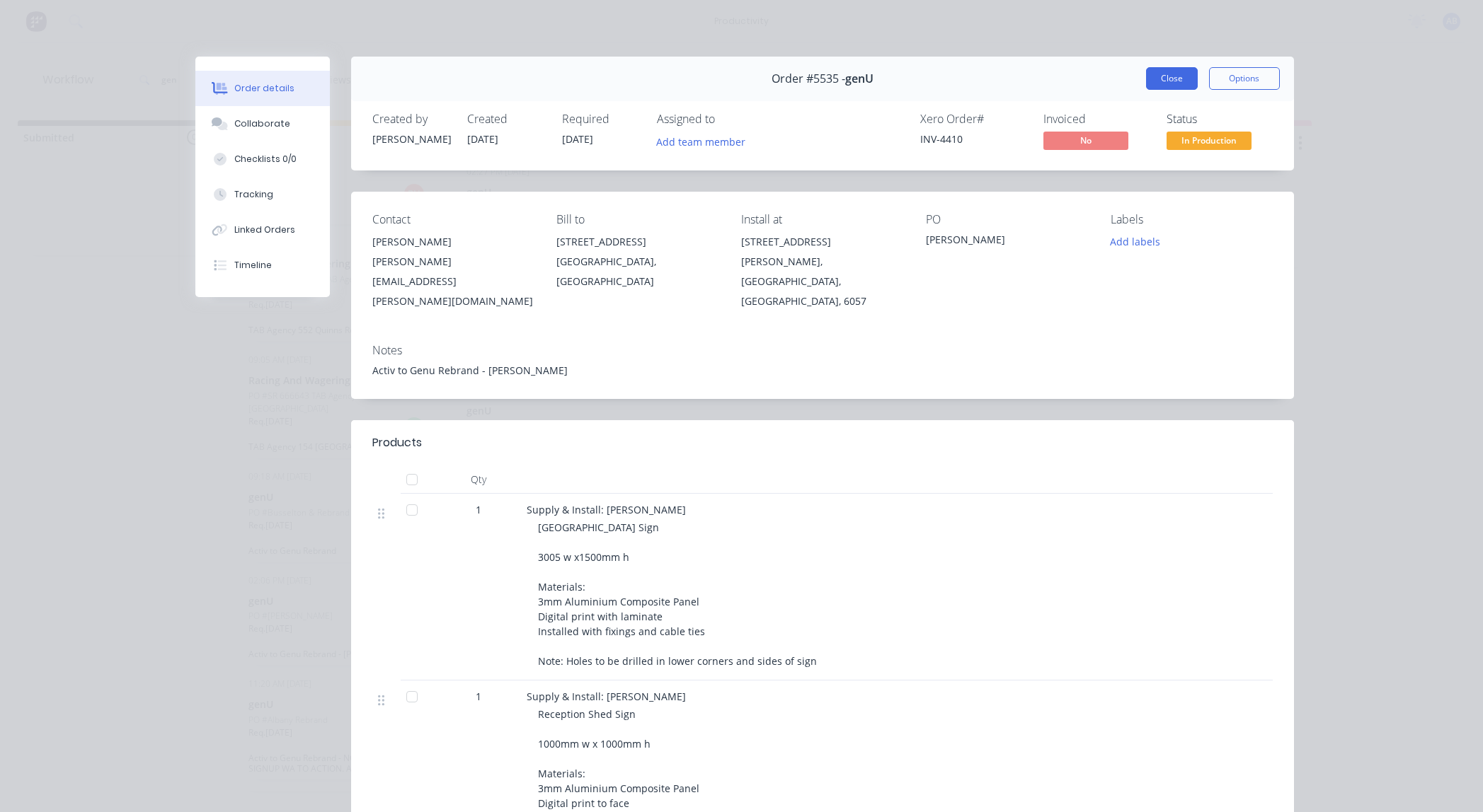
click at [1162, 83] on button "Close" at bounding box center [1171, 78] width 51 height 23
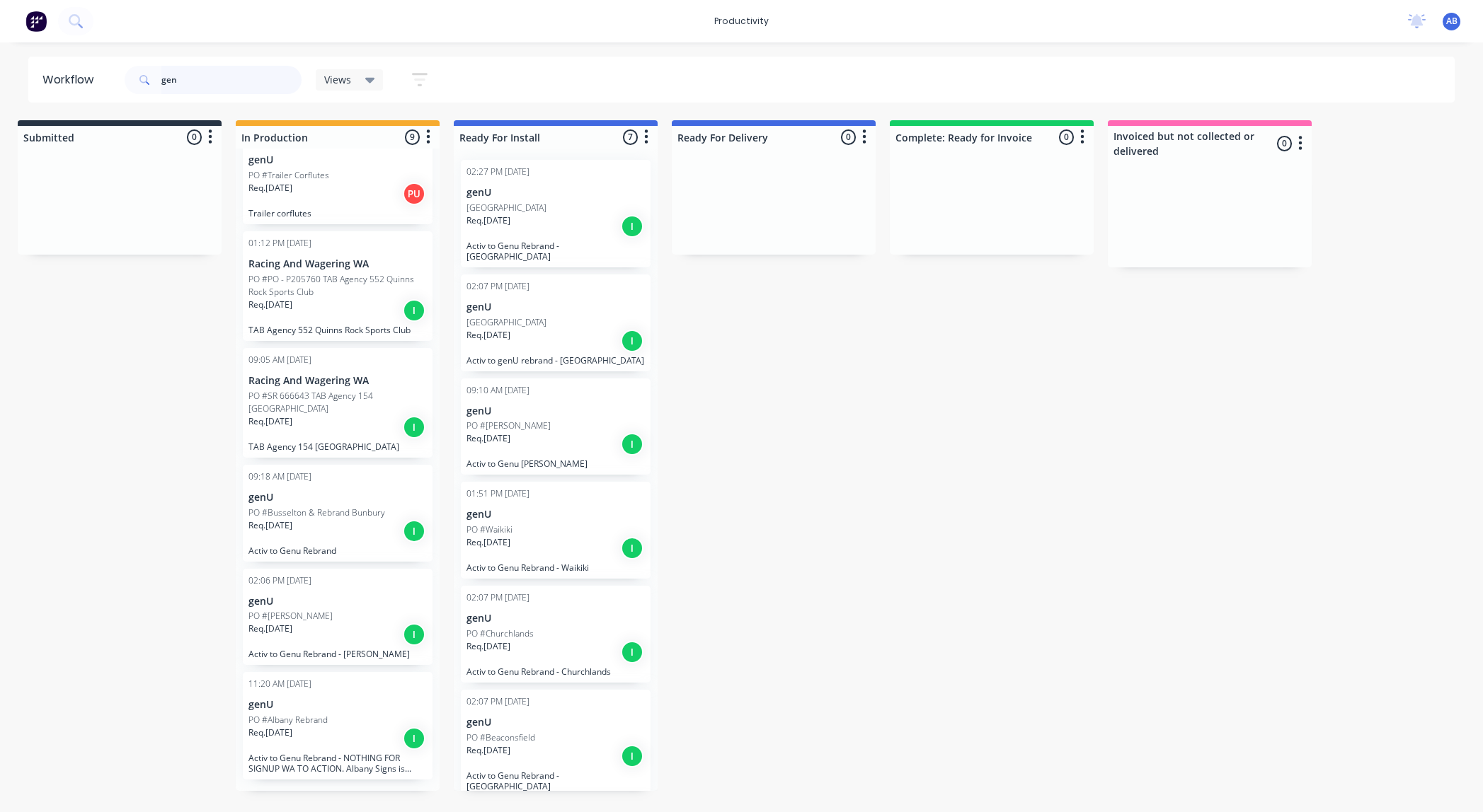
drag, startPoint x: 218, startPoint y: 80, endPoint x: 50, endPoint y: 76, distance: 168.0
click at [54, 76] on header "Workflow gen Views Save new view None (Default) edit Show/Hide statuses Show li…" at bounding box center [742, 79] width 1427 height 46
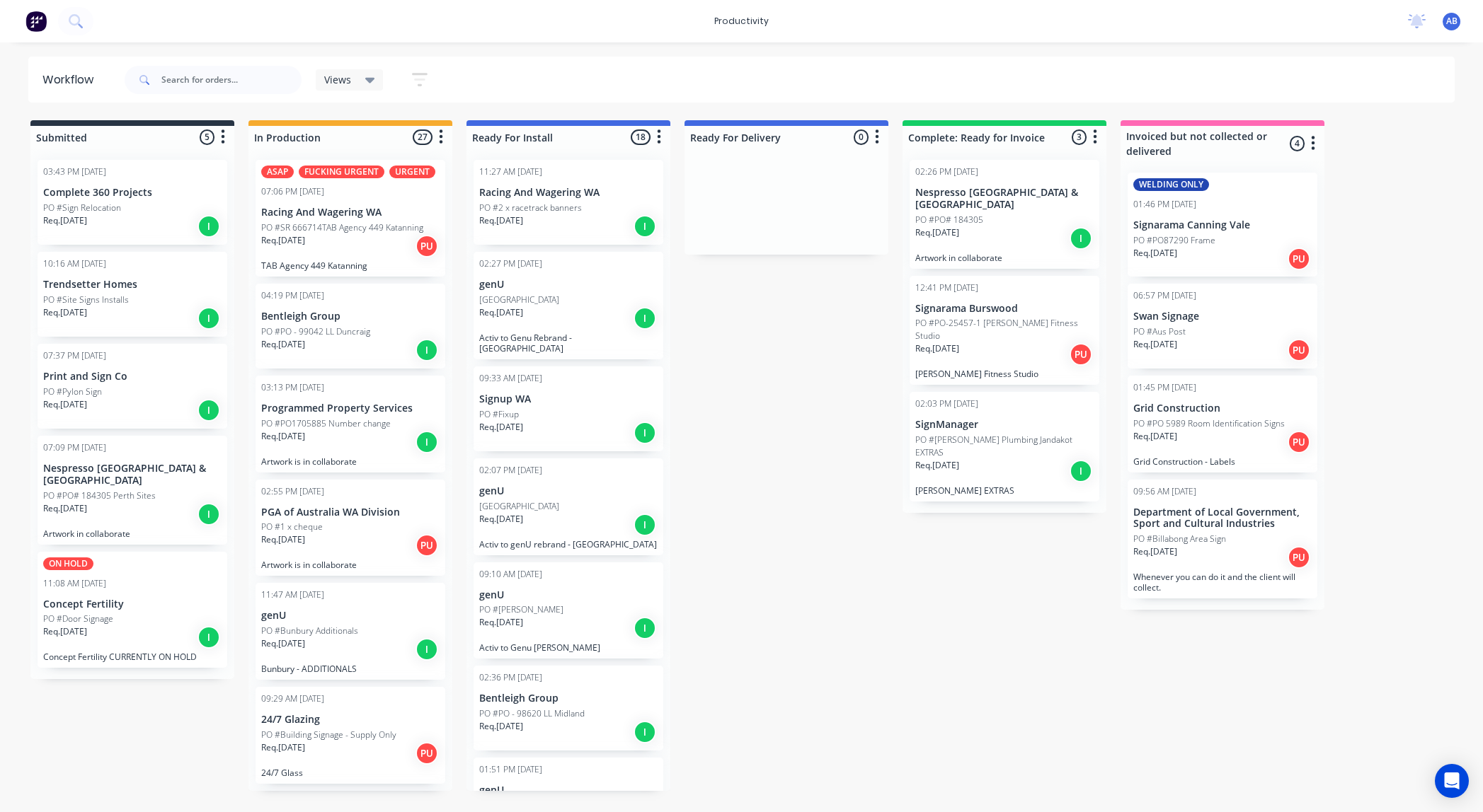
click at [370, 242] on div "Req. 14/08/25 PU" at bounding box center [350, 245] width 179 height 24
